Goal: Task Accomplishment & Management: Manage account settings

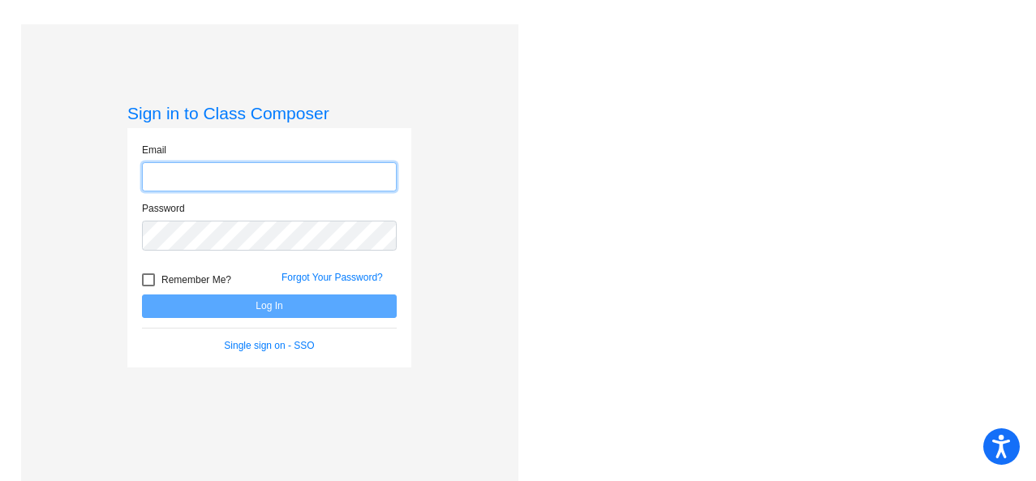
type input "[EMAIL_ADDRESS][DOMAIN_NAME]"
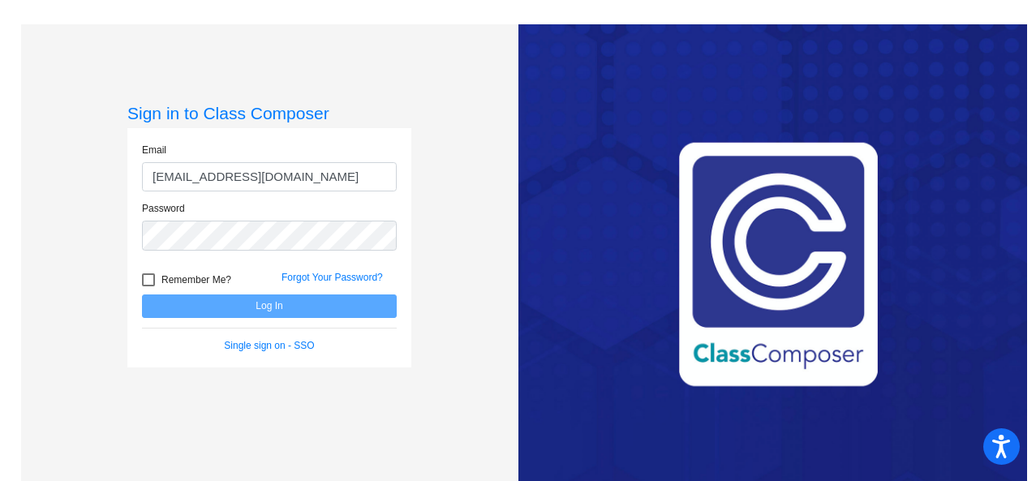
click at [397, 248] on div "Password" at bounding box center [269, 230] width 279 height 59
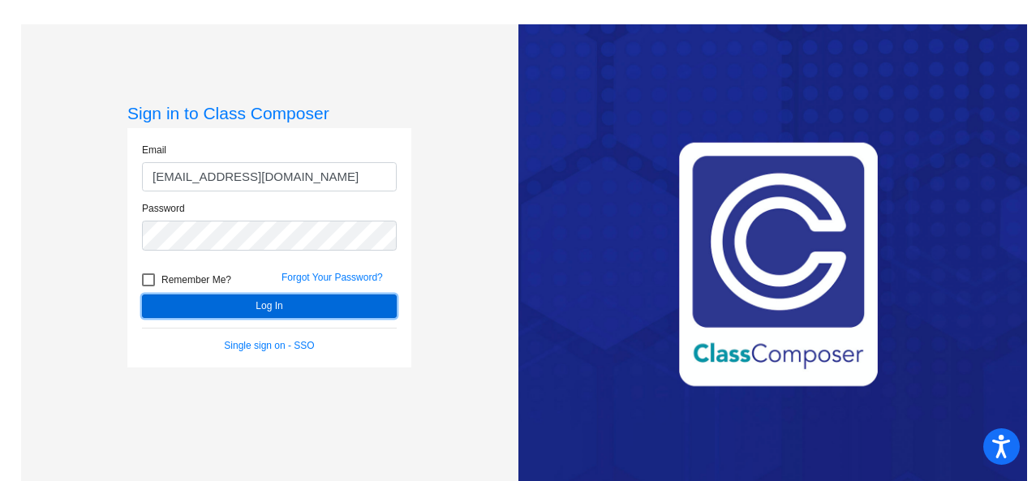
click at [268, 306] on button "Log In" at bounding box center [269, 307] width 255 height 24
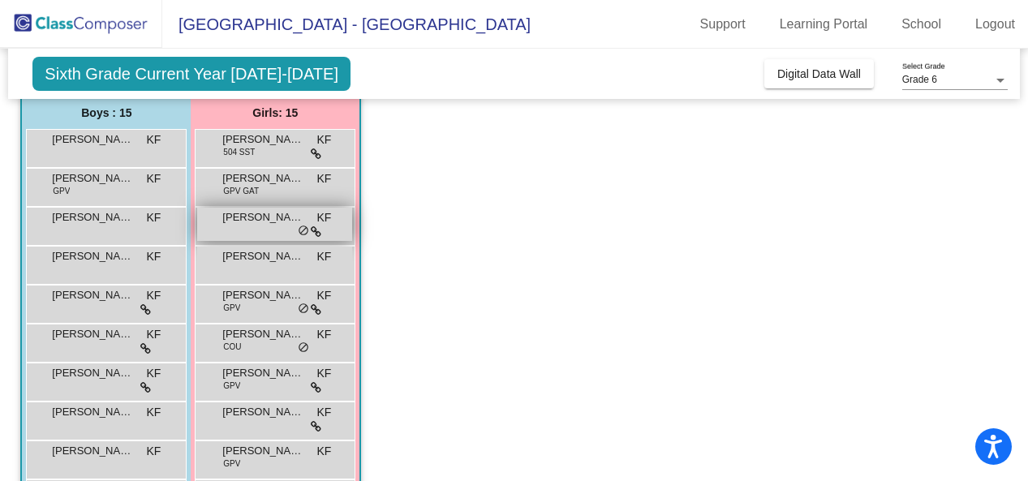
scroll to position [131, 0]
click at [301, 226] on span "do_not_disturb_alt" at bounding box center [303, 230] width 11 height 13
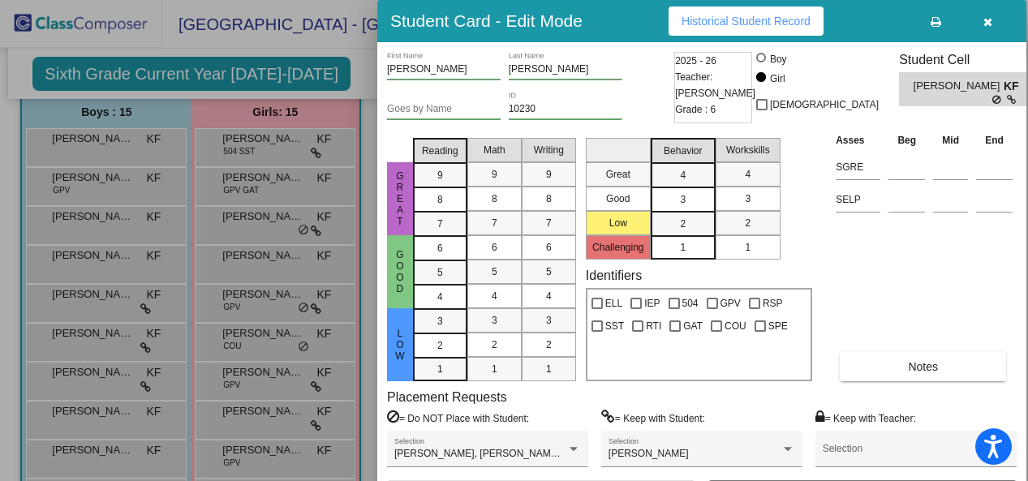
click at [993, 95] on icon at bounding box center [998, 100] width 11 height 10
click at [653, 104] on div "Goes by Name 10230 ID" at bounding box center [528, 112] width 283 height 40
click at [990, 17] on icon "button" at bounding box center [988, 21] width 9 height 11
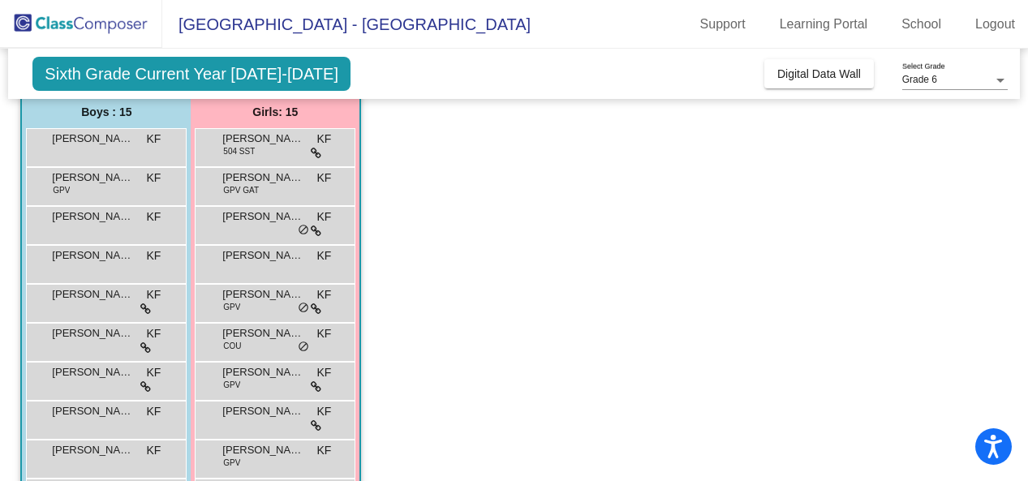
scroll to position [0, 0]
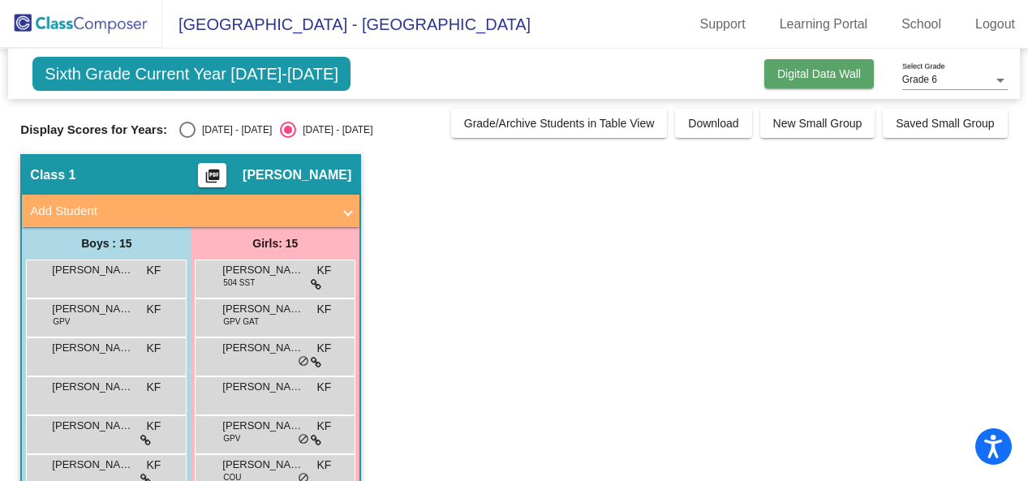
click at [782, 69] on span "Digital Data Wall" at bounding box center [820, 73] width 84 height 13
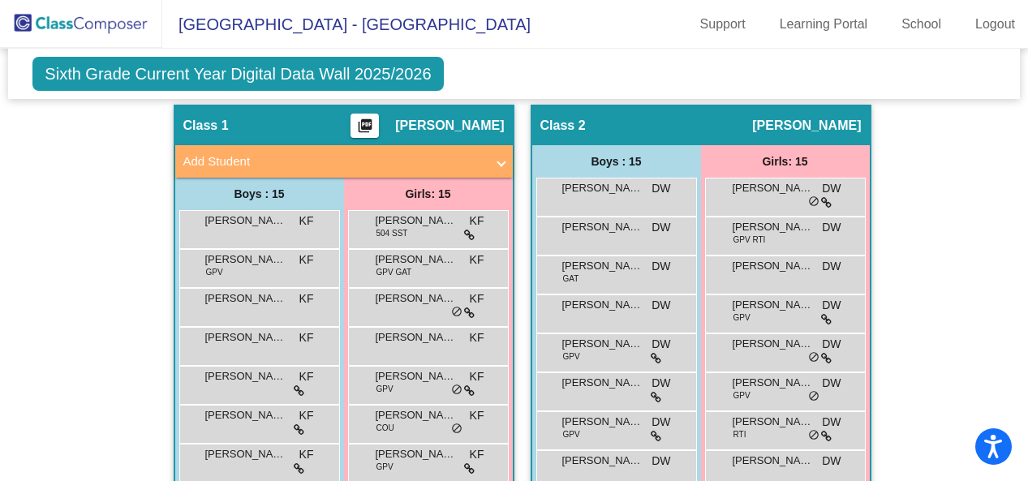
scroll to position [276, 0]
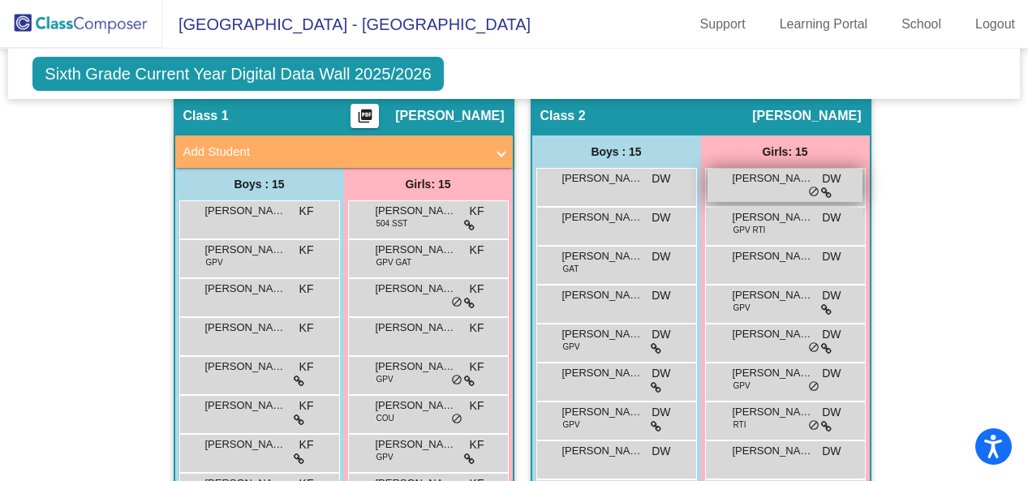
click at [812, 187] on span "do_not_disturb_alt" at bounding box center [813, 192] width 11 height 13
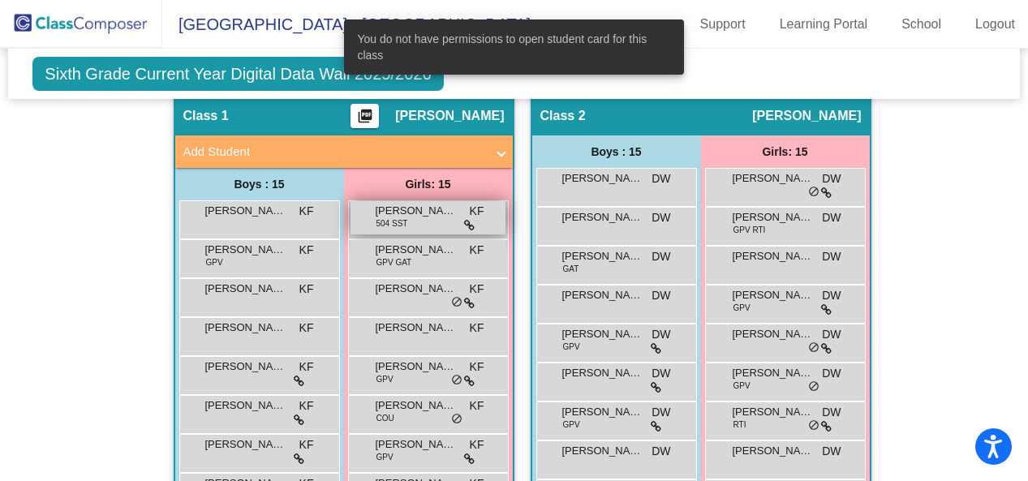
click at [464, 224] on icon at bounding box center [469, 225] width 11 height 11
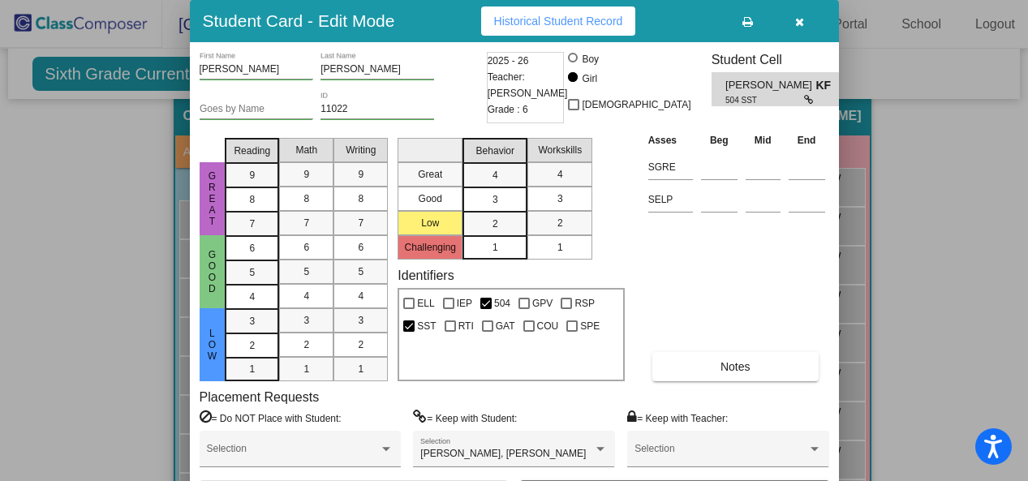
scroll to position [0, 0]
click at [802, 19] on icon "button" at bounding box center [799, 21] width 9 height 11
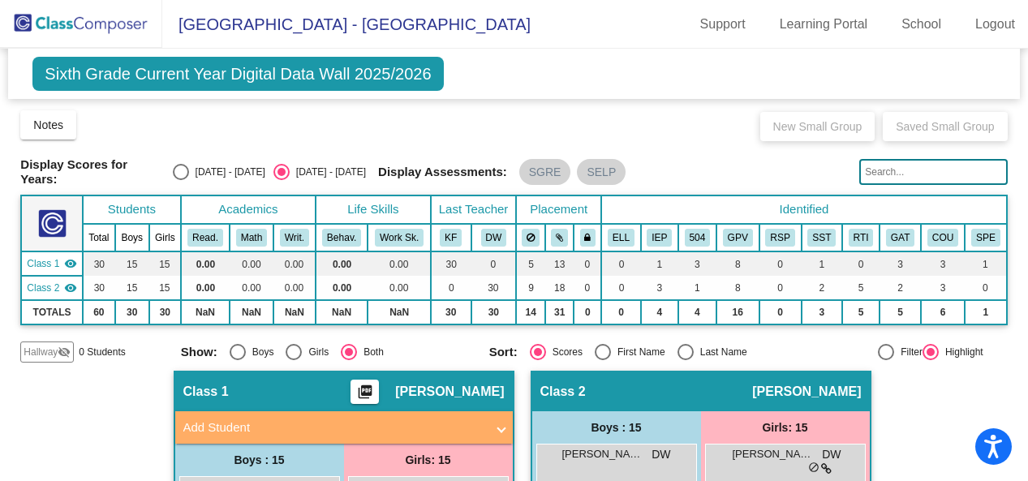
click at [222, 80] on span "Sixth Grade Current Year Digital Data Wall 2025/2026" at bounding box center [237, 74] width 411 height 34
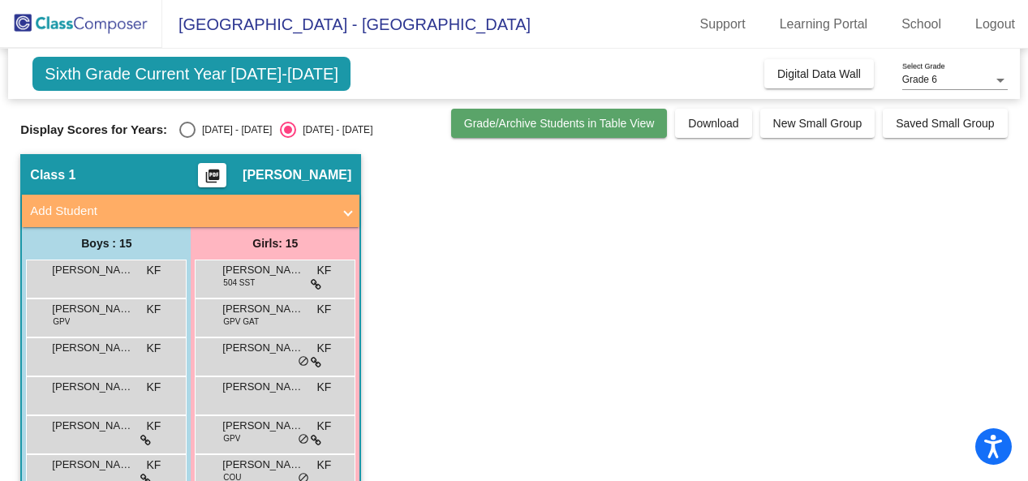
click at [464, 127] on span "Grade/Archive Students in Table View" at bounding box center [559, 123] width 191 height 13
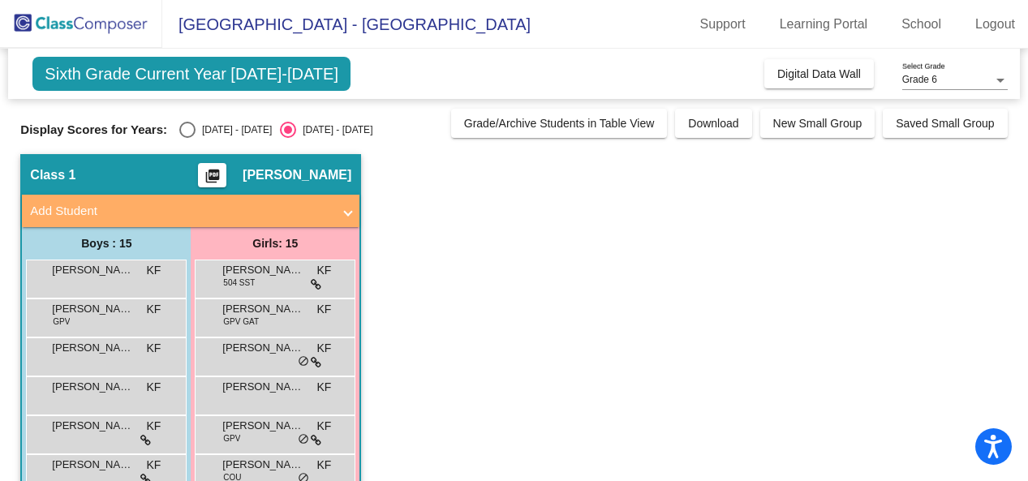
click at [1001, 79] on div at bounding box center [1001, 81] width 8 height 4
click at [1001, 79] on span "Grade 6" at bounding box center [955, 80] width 106 height 29
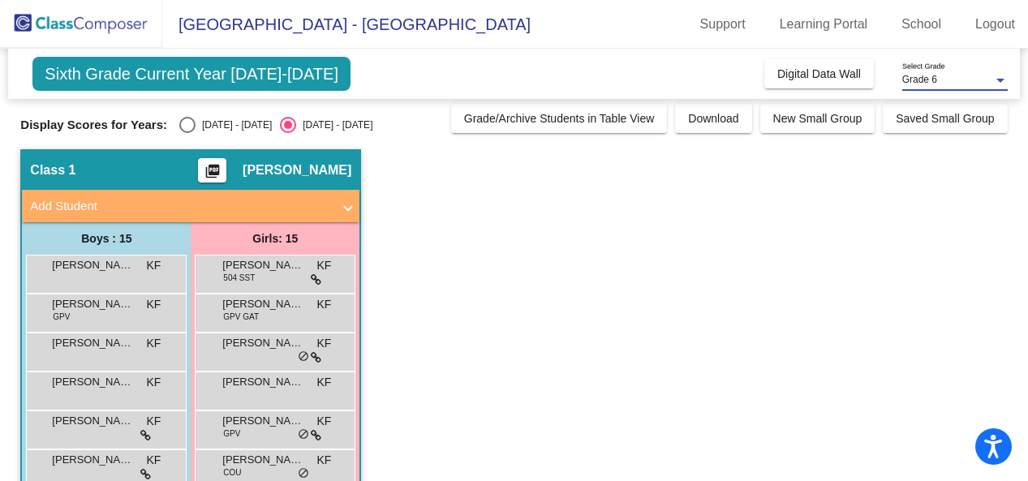
click at [222, 170] on mat-icon "picture_as_pdf" at bounding box center [212, 174] width 19 height 23
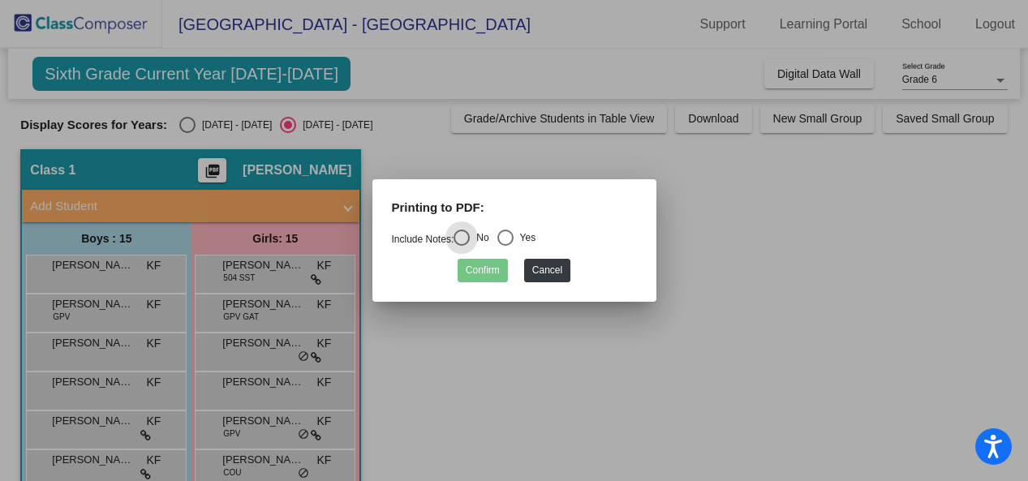
click at [506, 233] on div "Select an option" at bounding box center [506, 238] width 16 height 16
click at [506, 246] on input "Yes" at bounding box center [505, 246] width 1 height 1
radio input "true"
click at [467, 273] on button "Confirm" at bounding box center [483, 271] width 50 height 24
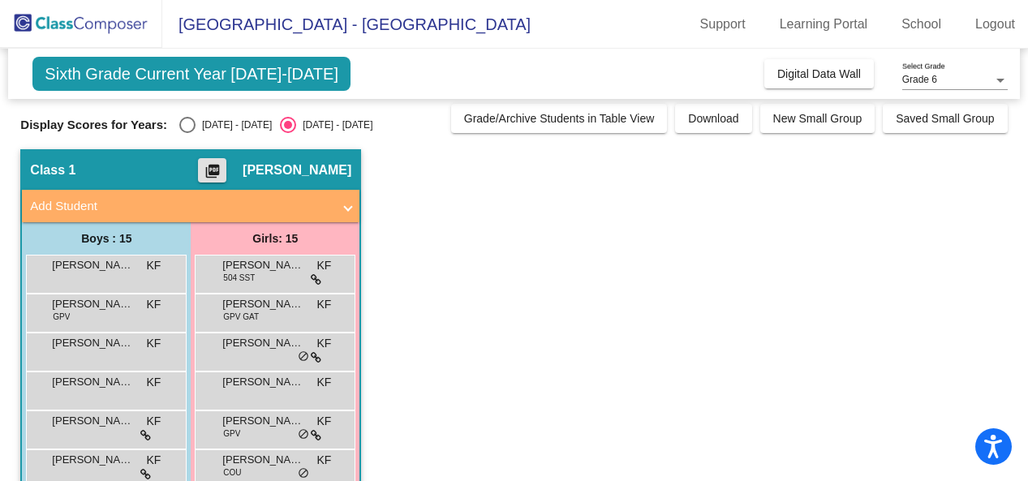
scroll to position [0, 0]
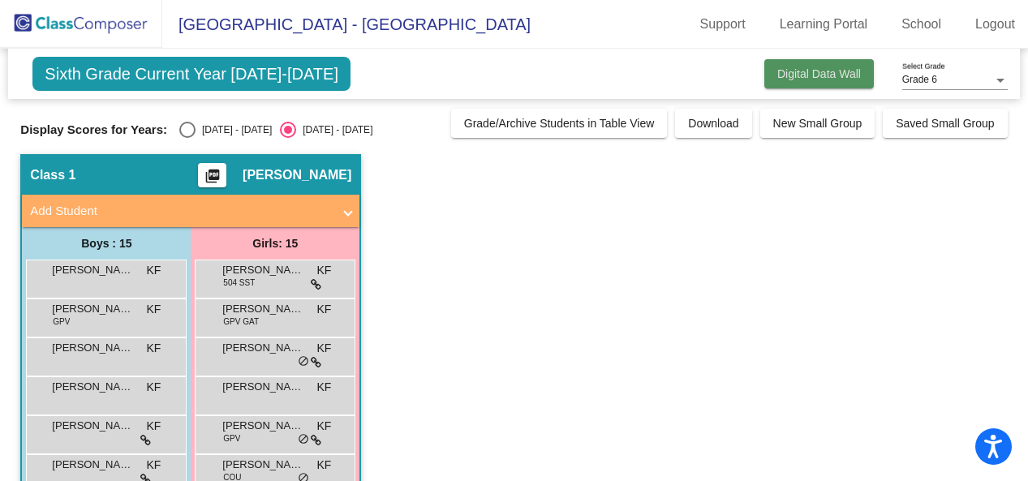
click at [803, 77] on span "Digital Data Wall" at bounding box center [820, 73] width 84 height 13
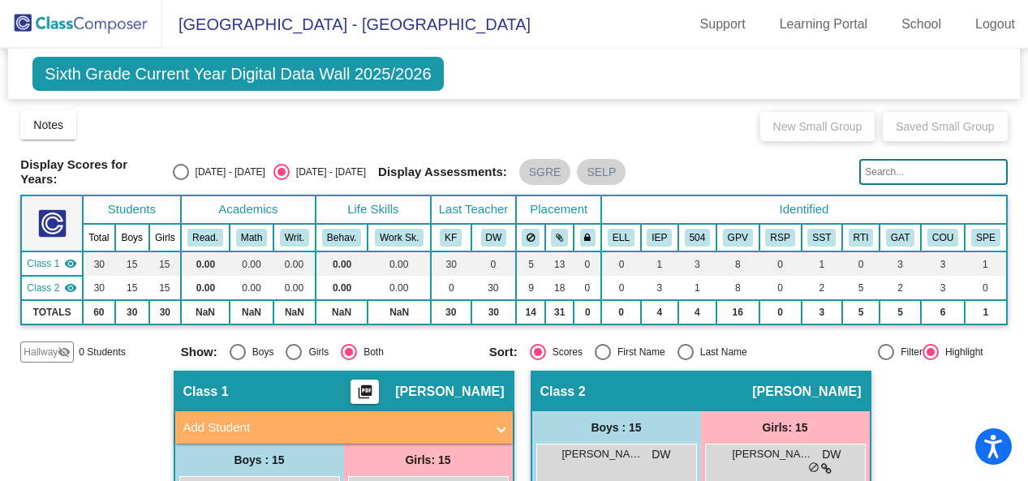
click at [69, 282] on mat-icon "visibility" at bounding box center [70, 288] width 13 height 13
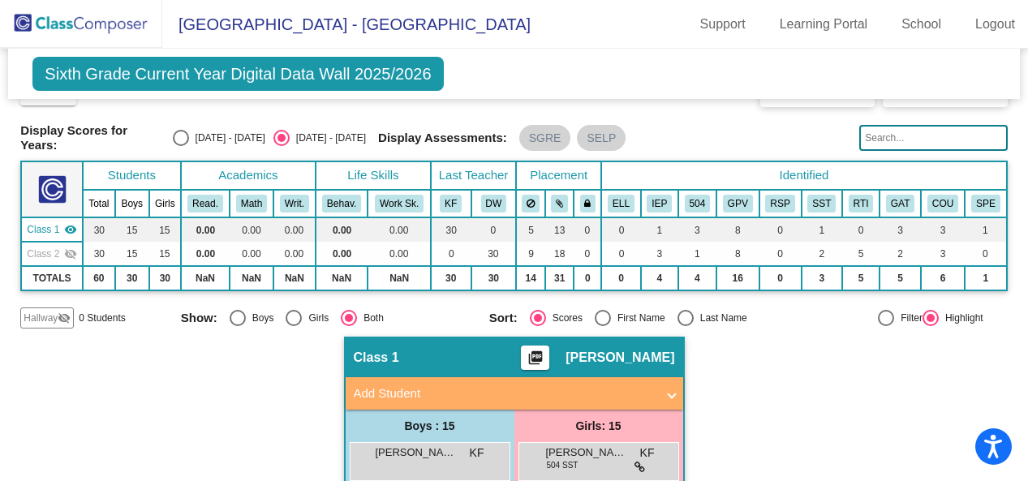
scroll to position [28, 0]
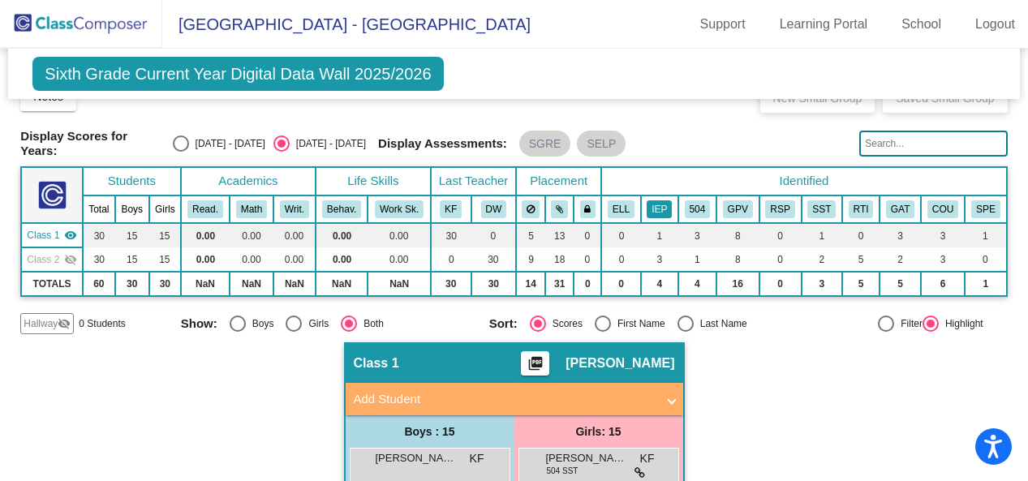
click at [650, 204] on button "IEP" at bounding box center [659, 209] width 25 height 18
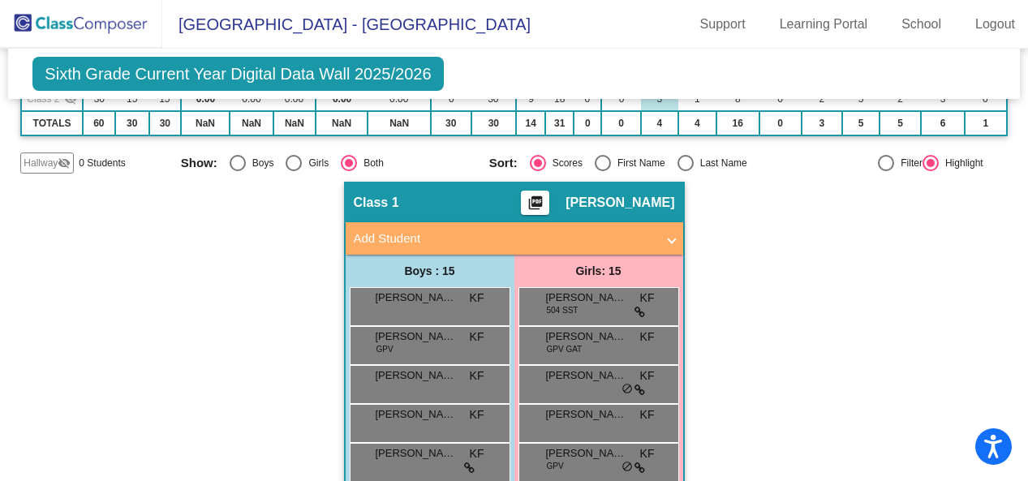
scroll to position [0, 0]
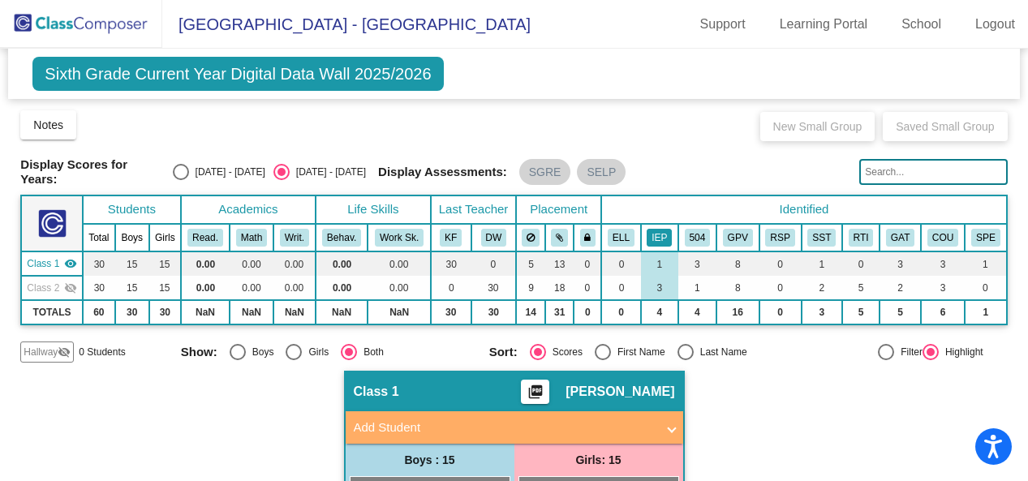
click at [655, 232] on button "IEP" at bounding box center [659, 238] width 25 height 18
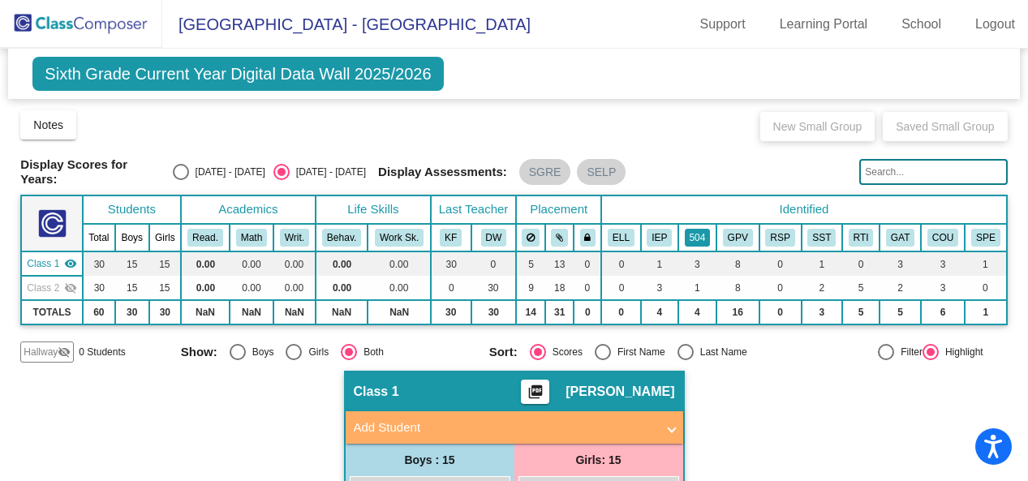
click at [691, 236] on button "504" at bounding box center [698, 238] width 26 height 18
click at [694, 232] on button "504" at bounding box center [698, 238] width 26 height 18
click at [934, 230] on button "COU" at bounding box center [943, 238] width 31 height 18
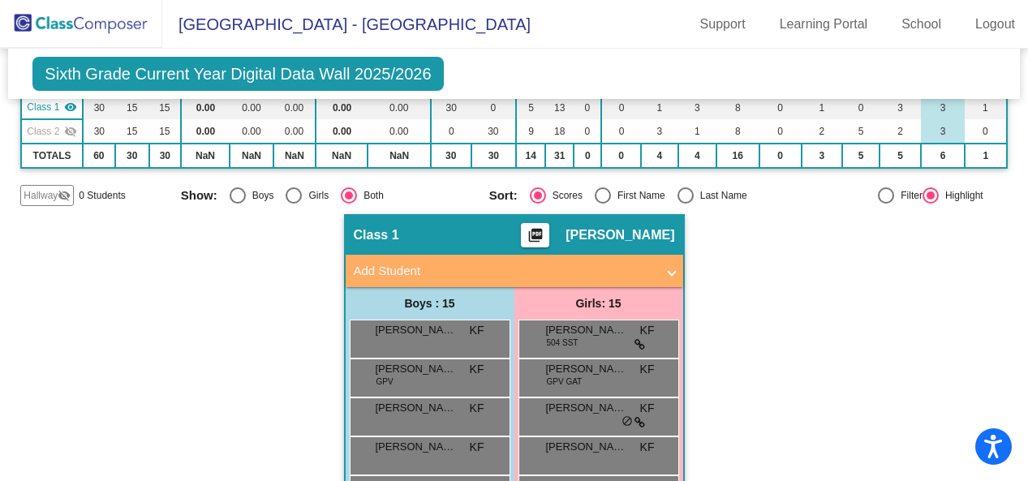
scroll to position [103, 0]
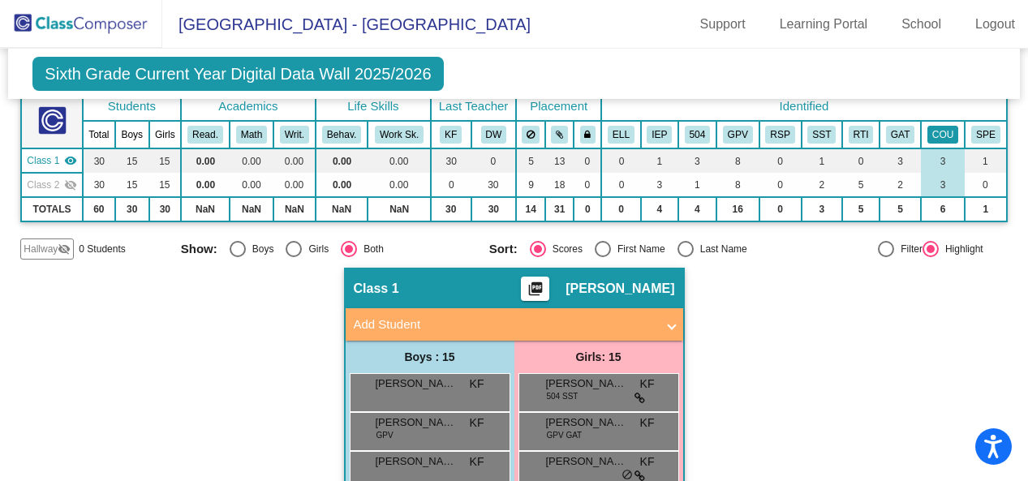
click at [933, 131] on button "COU" at bounding box center [943, 135] width 31 height 18
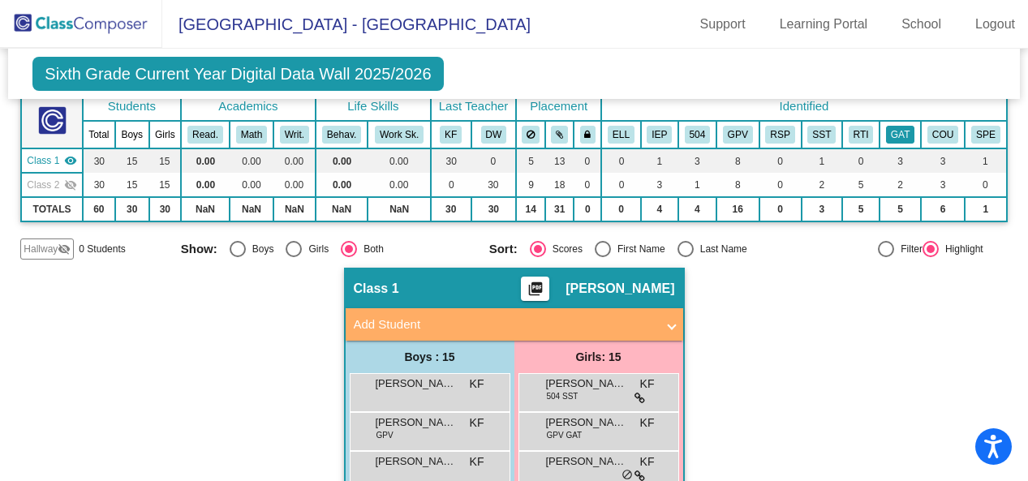
click at [898, 131] on button "GAT" at bounding box center [900, 135] width 28 height 18
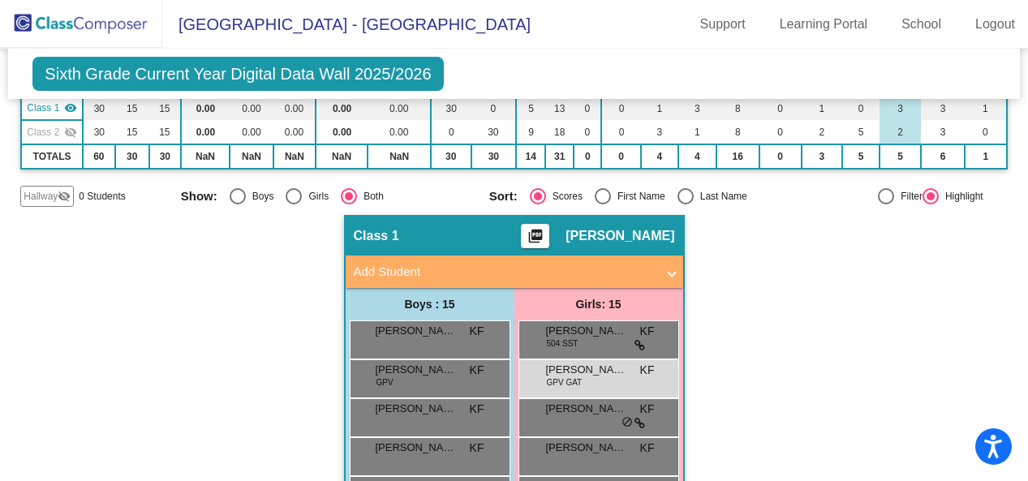
scroll to position [0, 0]
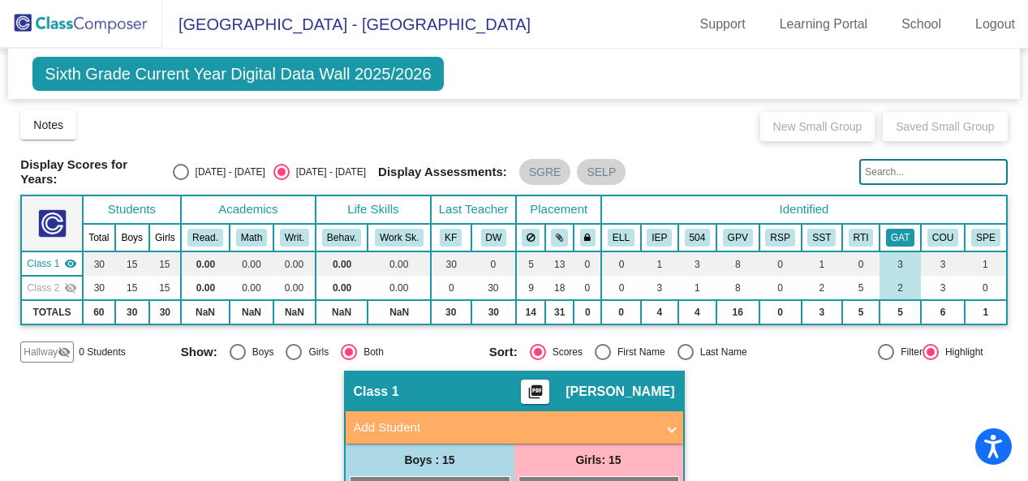
click at [892, 229] on button "GAT" at bounding box center [900, 238] width 28 height 18
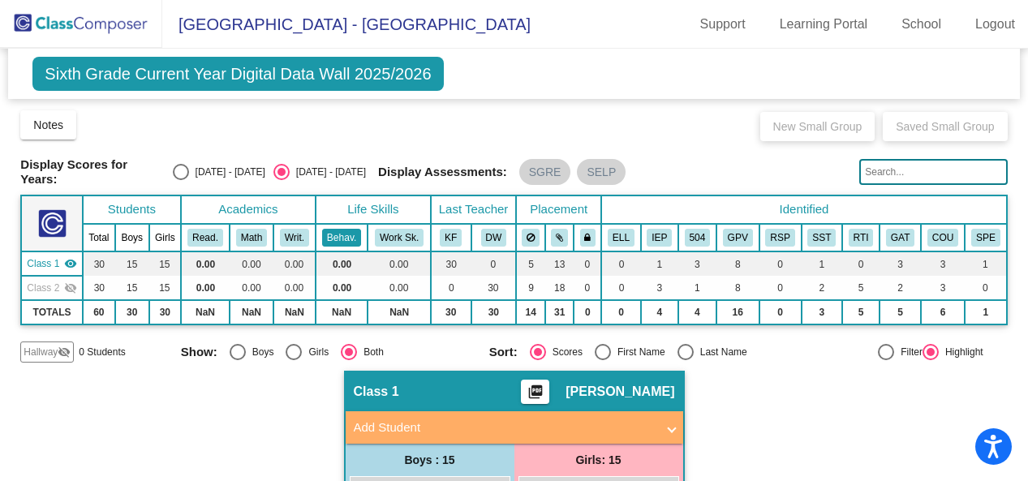
click at [337, 230] on button "Behav." at bounding box center [341, 238] width 39 height 18
click at [394, 229] on button "Work Sk." at bounding box center [399, 238] width 49 height 18
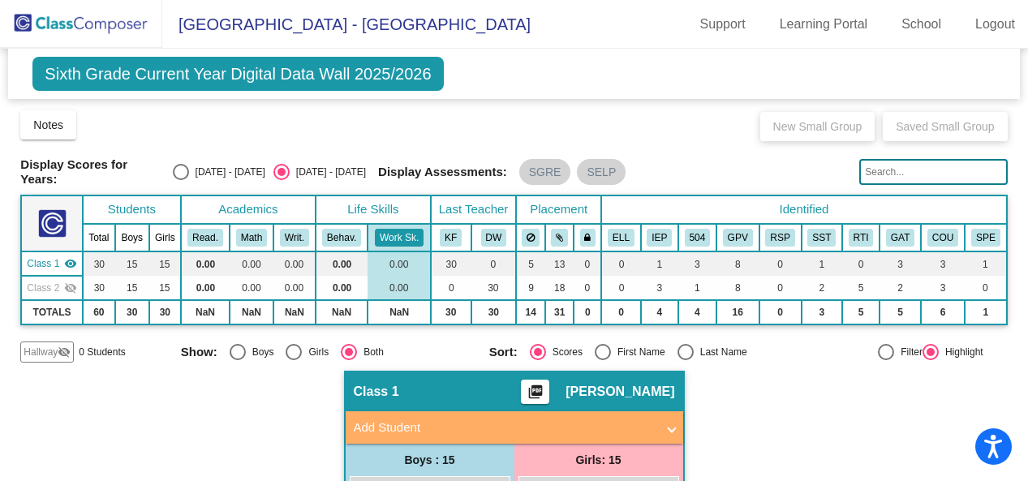
click at [730, 230] on button "GPV" at bounding box center [738, 238] width 30 height 18
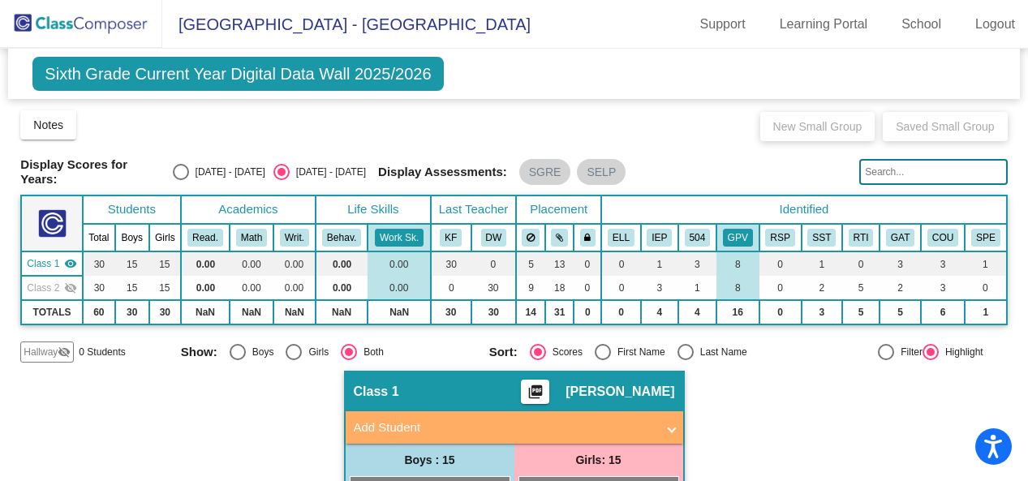
click at [789, 202] on th "Identified" at bounding box center [803, 210] width 405 height 28
click at [801, 202] on th "Identified" at bounding box center [803, 210] width 405 height 28
click at [184, 168] on div "Select an option" at bounding box center [181, 172] width 16 height 16
click at [181, 180] on input "[DATE] - [DATE]" at bounding box center [180, 180] width 1 height 1
radio input "true"
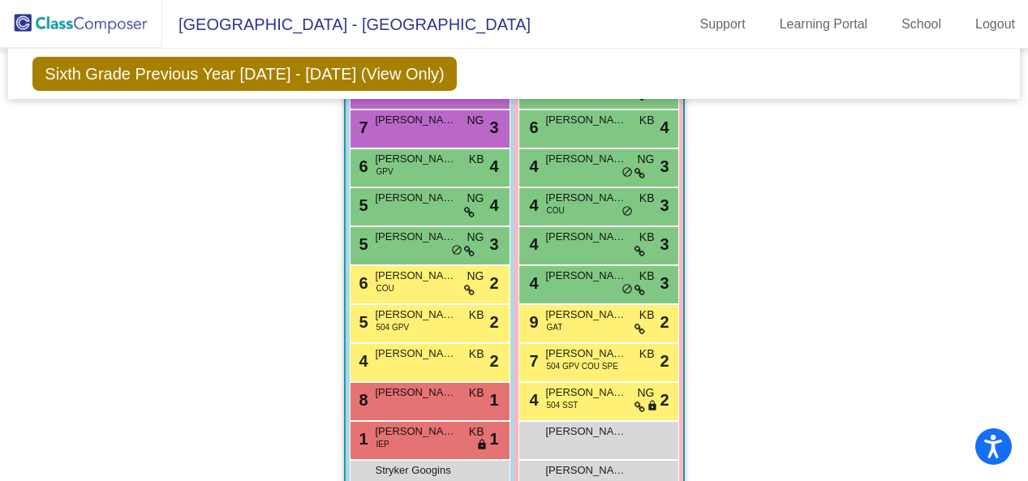
scroll to position [631, 0]
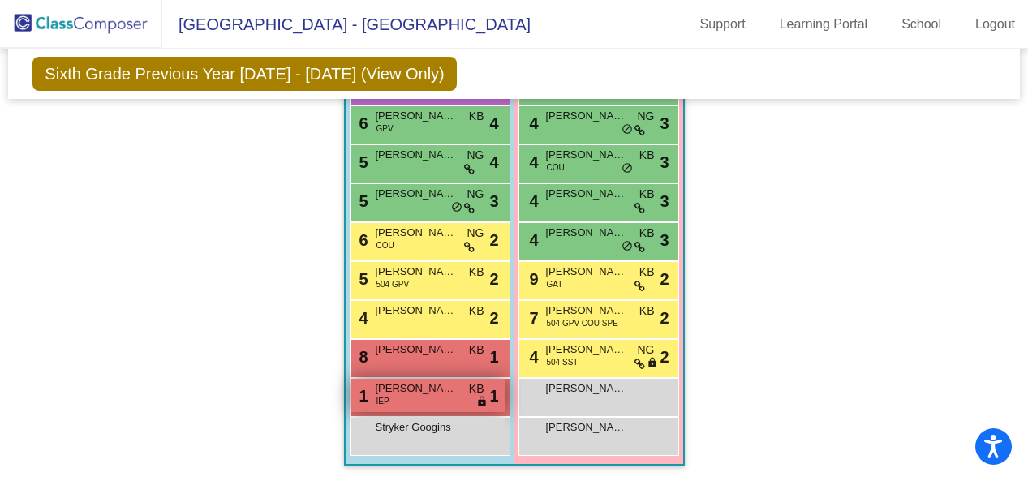
click at [416, 391] on span "[PERSON_NAME]" at bounding box center [416, 389] width 81 height 16
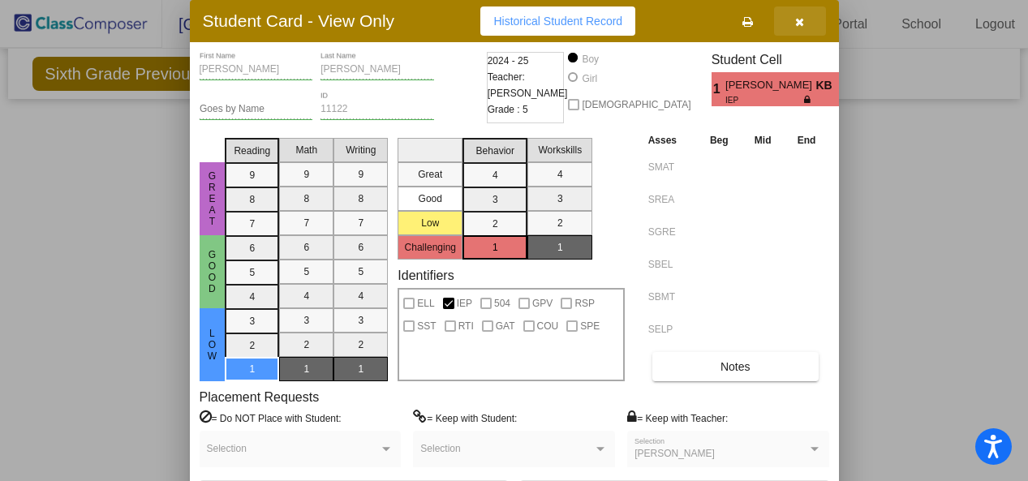
click at [797, 19] on icon "button" at bounding box center [799, 21] width 9 height 11
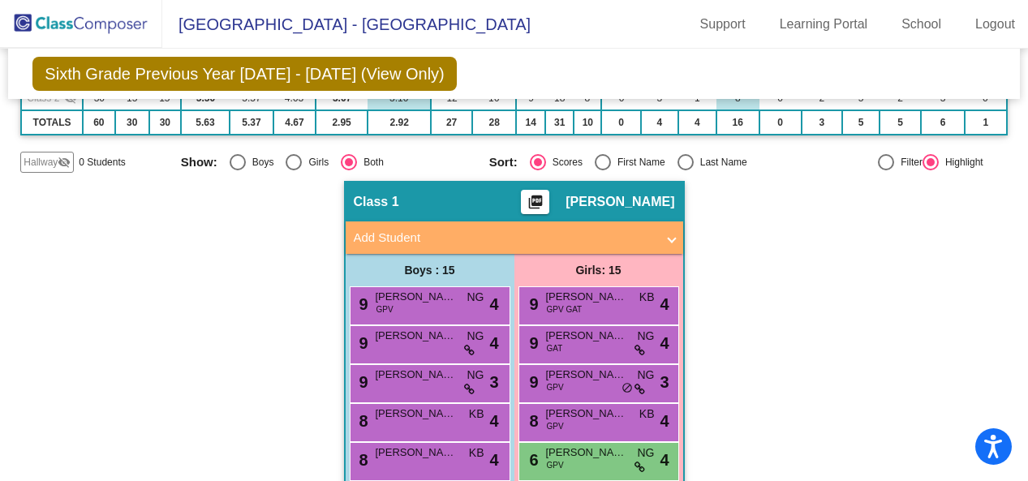
scroll to position [218, 0]
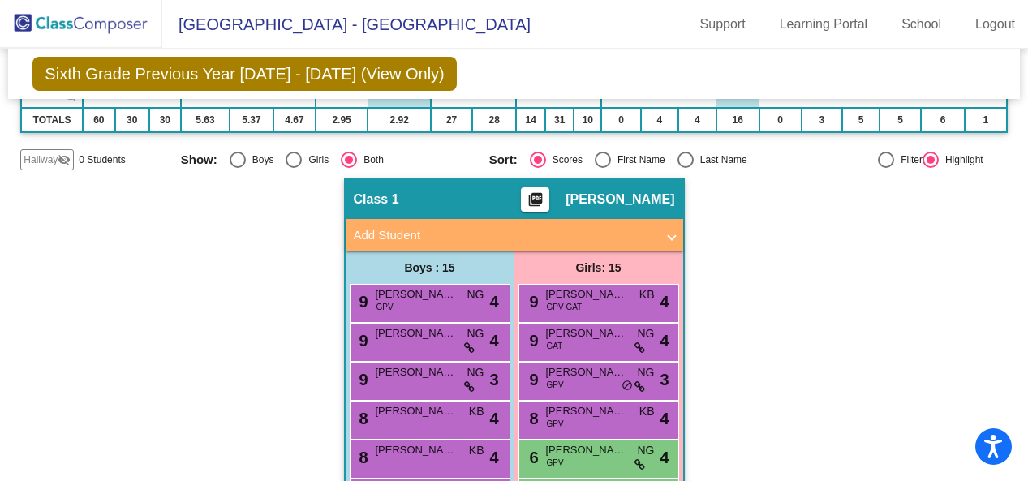
click at [453, 301] on div "9 [PERSON_NAME] GPV NG lock do_not_disturb_alt 4" at bounding box center [428, 301] width 155 height 33
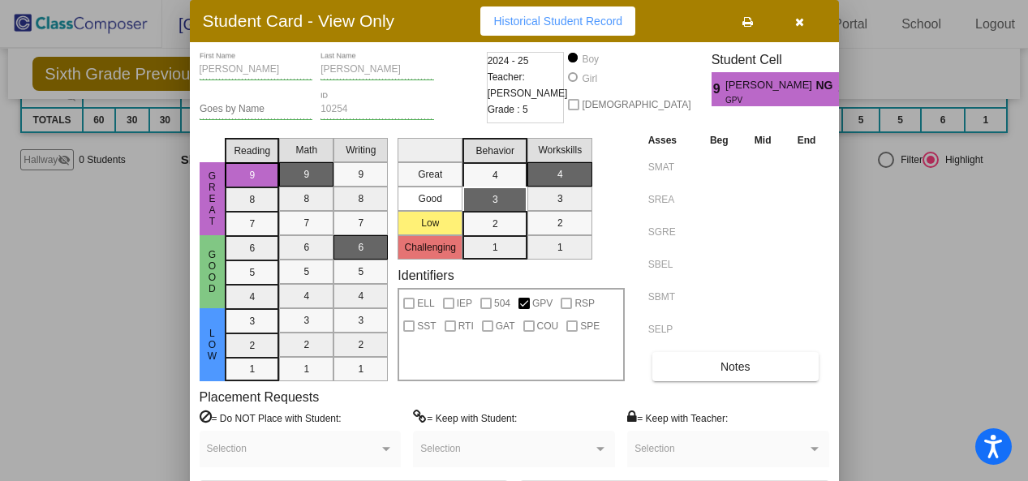
click at [798, 21] on icon "button" at bounding box center [799, 21] width 9 height 11
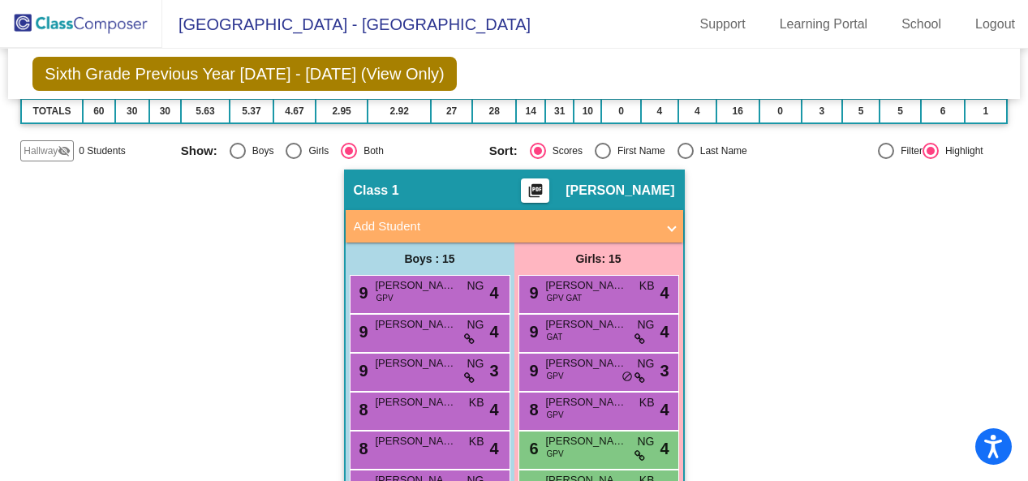
scroll to position [0, 0]
